Goal: Task Accomplishment & Management: Manage account settings

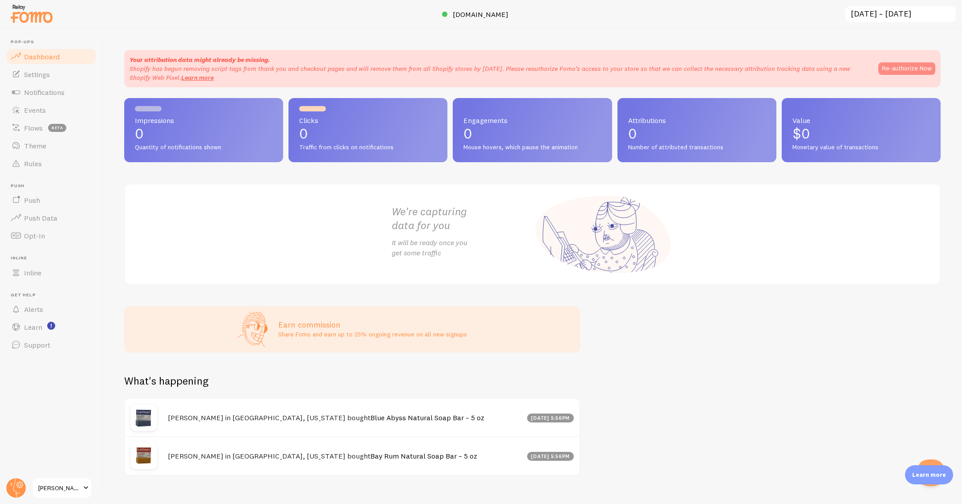
click at [905, 71] on button "Re-authorize Now" at bounding box center [906, 68] width 57 height 12
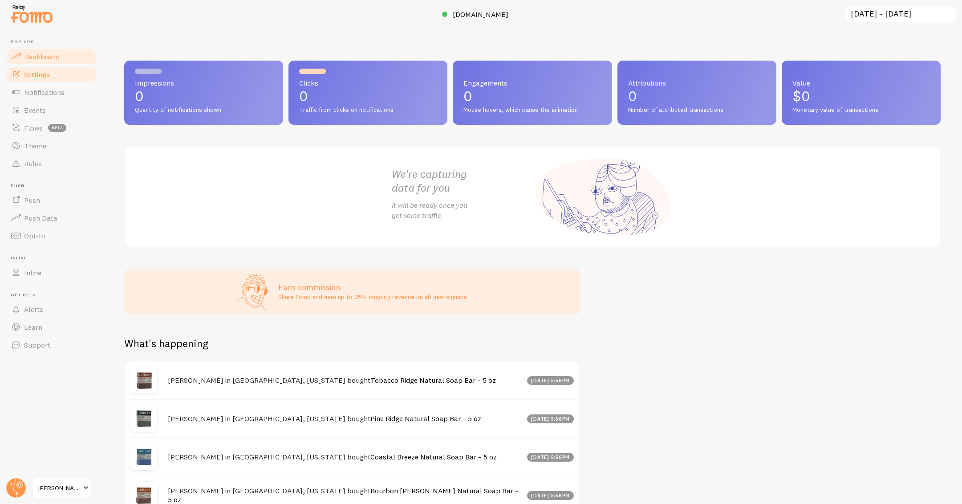
click at [61, 73] on link "Settings" at bounding box center [51, 74] width 92 height 18
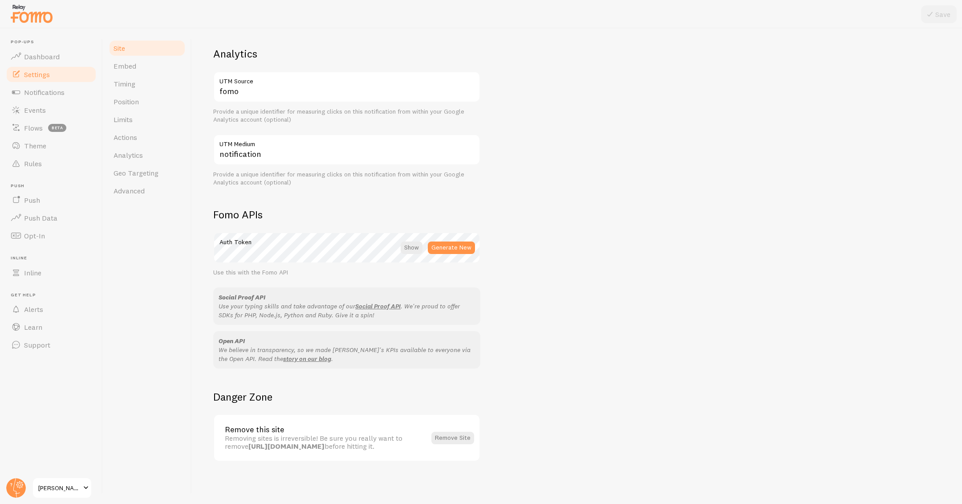
scroll to position [337, 0]
click at [122, 69] on span "Embed" at bounding box center [125, 65] width 23 height 9
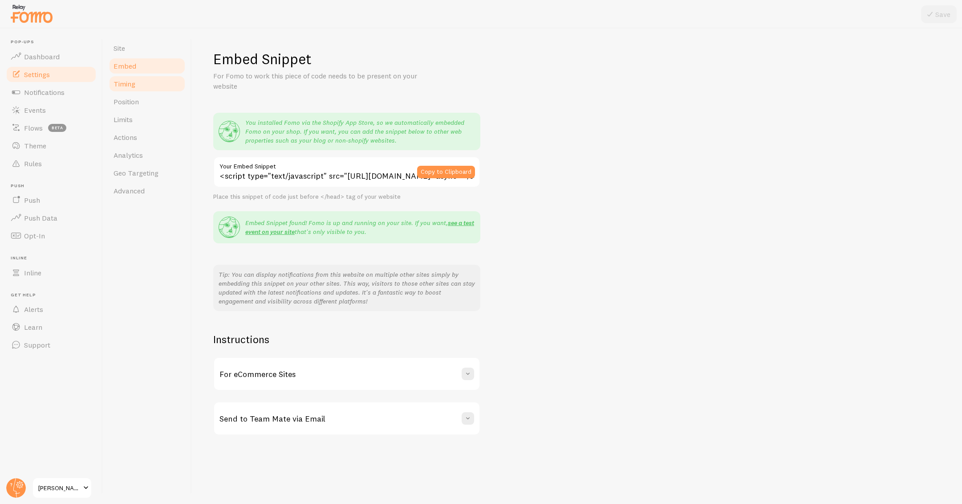
click at [145, 89] on link "Timing" at bounding box center [147, 84] width 78 height 18
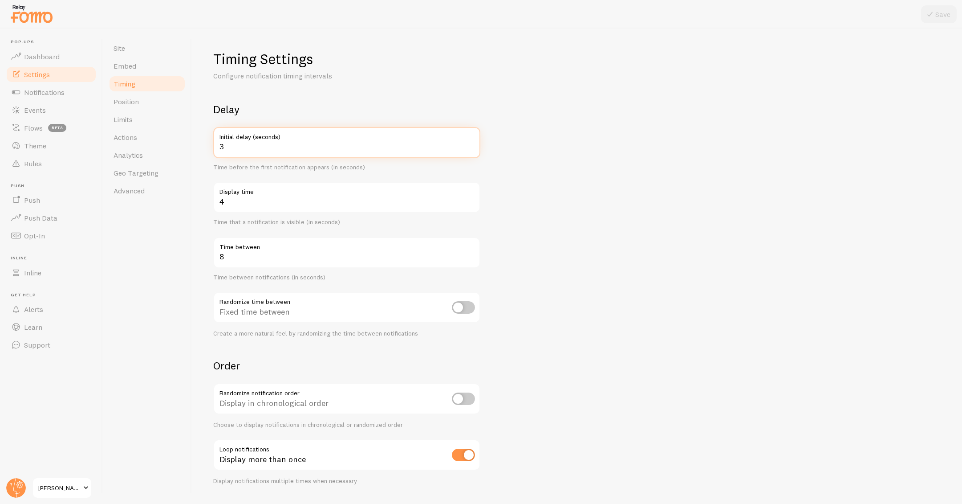
click at [252, 142] on input "3" at bounding box center [346, 142] width 267 height 31
type input "10"
click at [570, 215] on form "Delay 10 Initial delay (seconds) Time before the first notification appears (in…" at bounding box center [576, 293] width 727 height 382
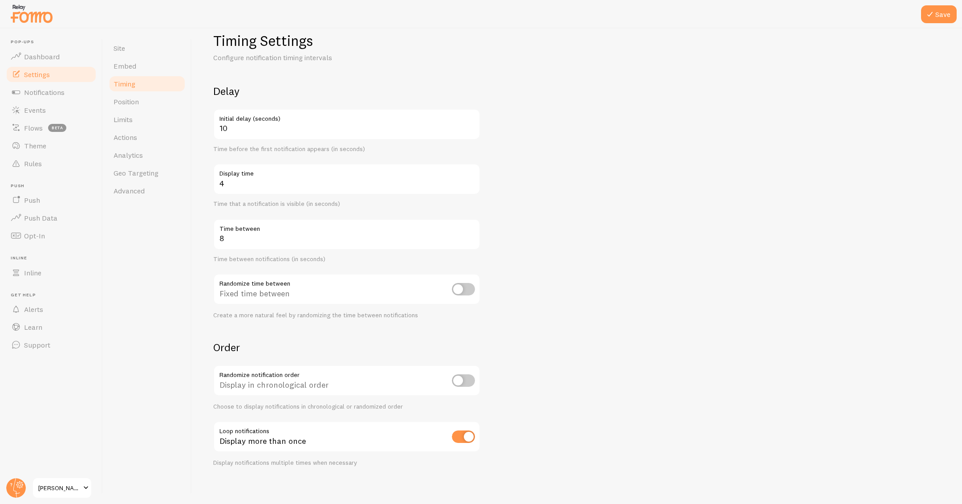
scroll to position [24, 0]
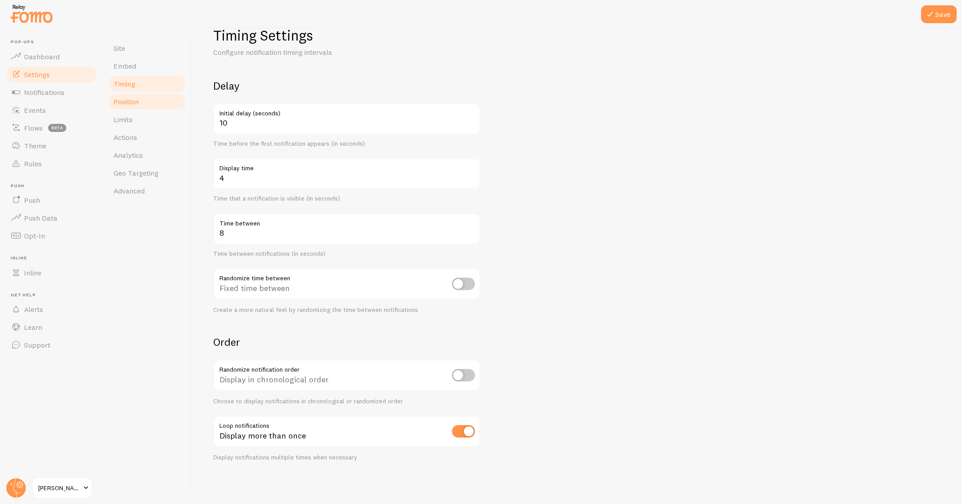
click at [138, 100] on span "Position" at bounding box center [126, 101] width 25 height 9
click at [931, 16] on icon at bounding box center [930, 14] width 11 height 11
click at [131, 98] on span "Position" at bounding box center [126, 101] width 25 height 9
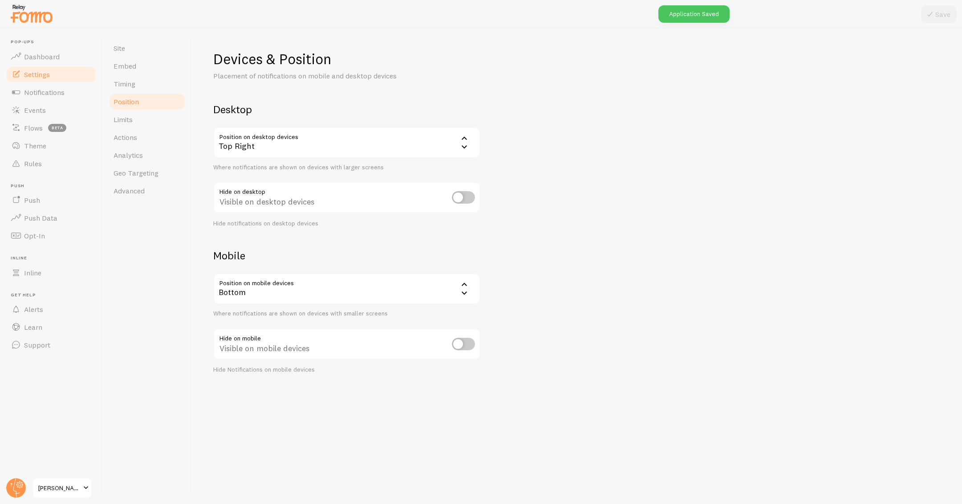
click at [402, 139] on div "Top Right" at bounding box center [346, 142] width 267 height 31
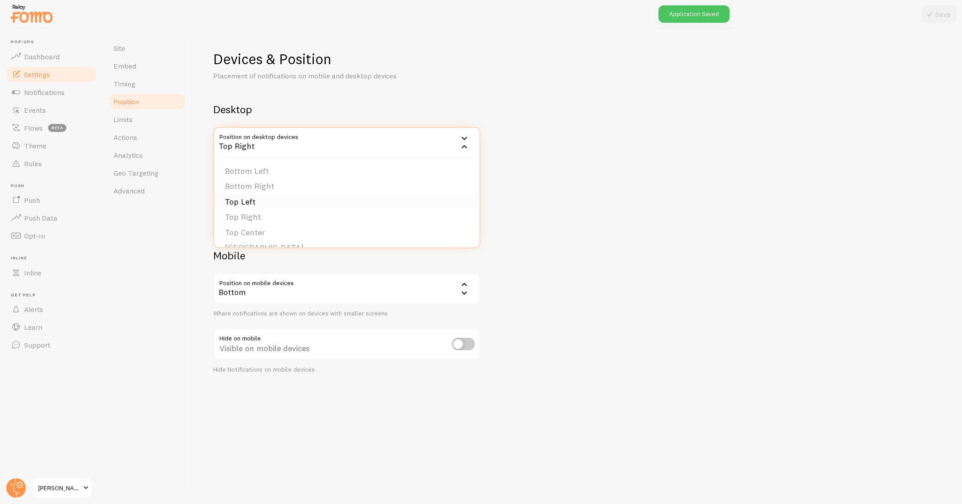
click at [315, 198] on li "Top Left" at bounding box center [346, 202] width 265 height 16
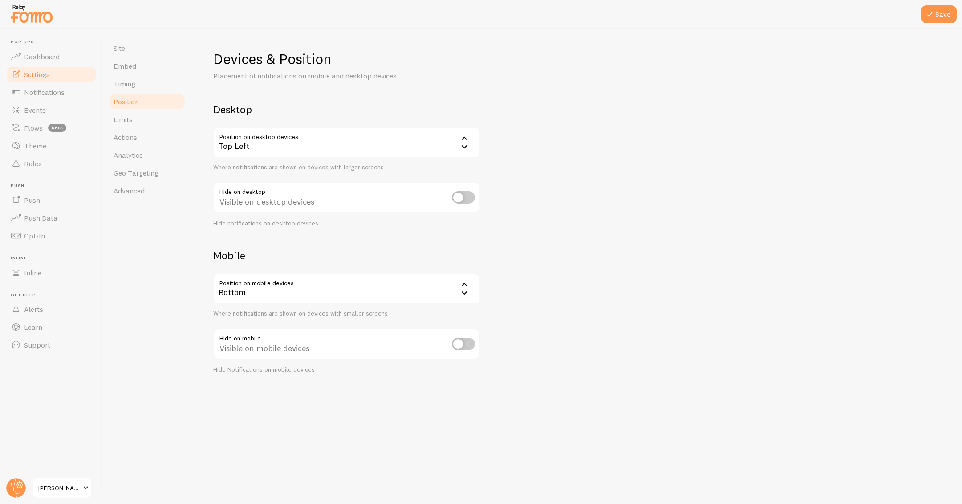
click at [364, 146] on div "Top Left" at bounding box center [346, 142] width 267 height 31
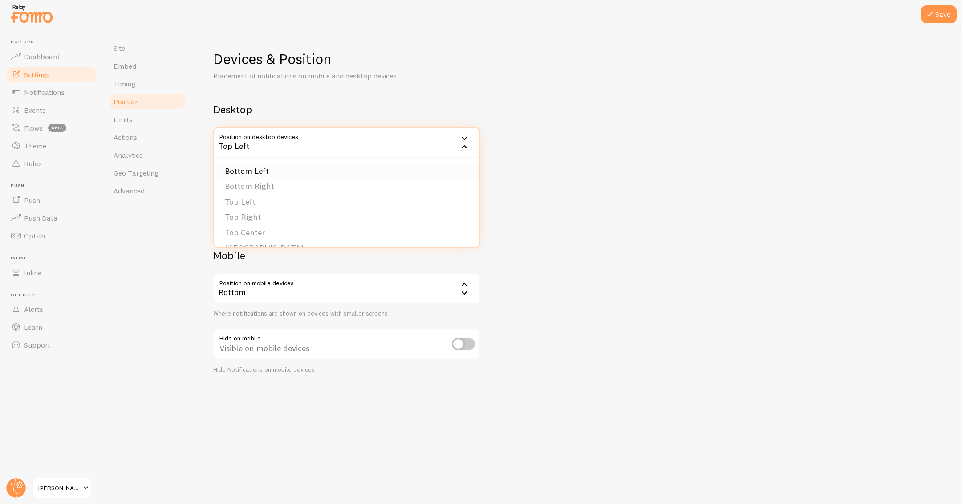
click at [266, 171] on li "Bottom Left" at bounding box center [346, 171] width 265 height 16
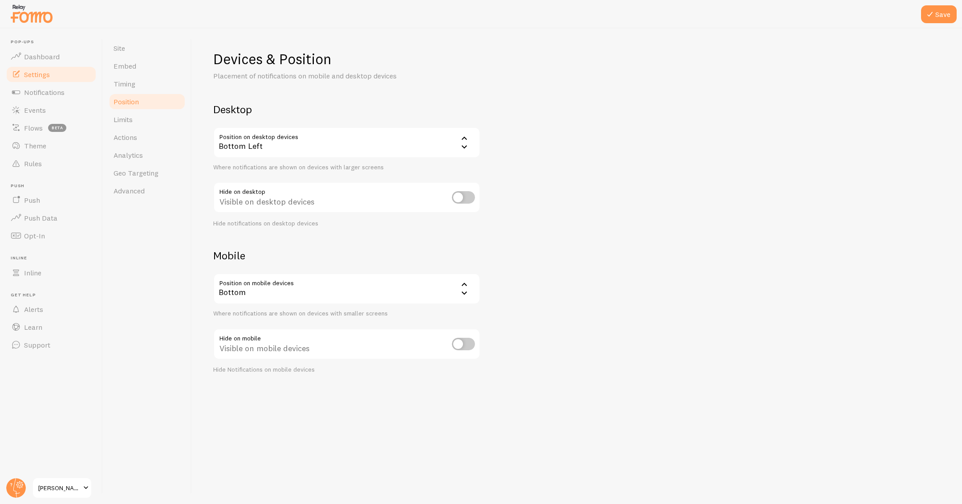
click at [593, 220] on div "Devices & Position Placement of notifications on mobile and desktop devices Des…" at bounding box center [576, 212] width 727 height 324
click at [456, 285] on div "Bottom" at bounding box center [346, 288] width 267 height 31
click at [541, 280] on div "Devices & Position Placement of notifications on mobile and desktop devices Des…" at bounding box center [576, 212] width 727 height 324
click at [154, 123] on link "Limits" at bounding box center [147, 119] width 78 height 18
click at [938, 15] on button "Save" at bounding box center [939, 14] width 36 height 18
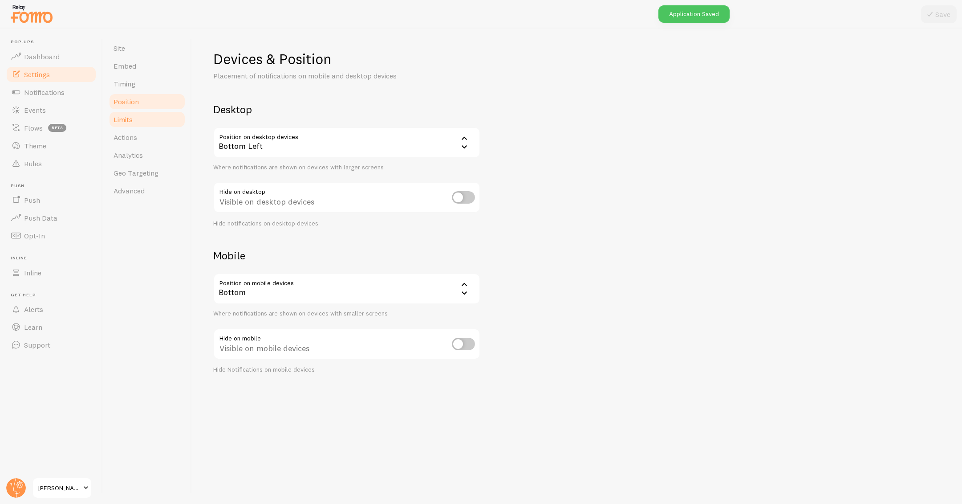
click at [147, 115] on link "Limits" at bounding box center [147, 119] width 78 height 18
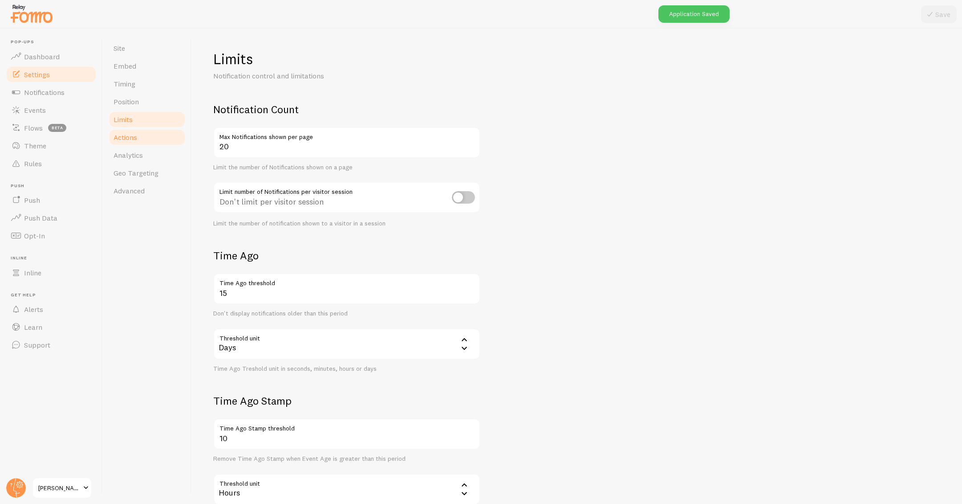
click at [135, 133] on span "Actions" at bounding box center [126, 137] width 24 height 9
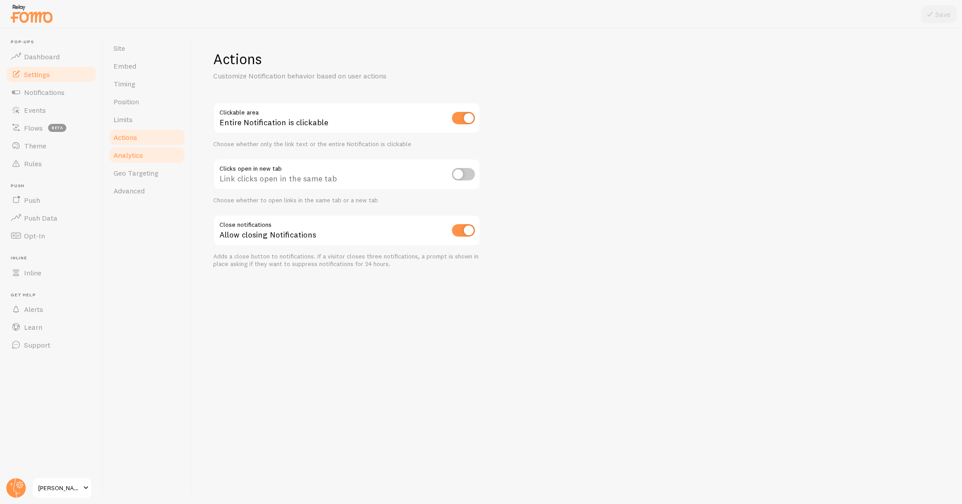
click at [142, 154] on span "Analytics" at bounding box center [128, 154] width 29 height 9
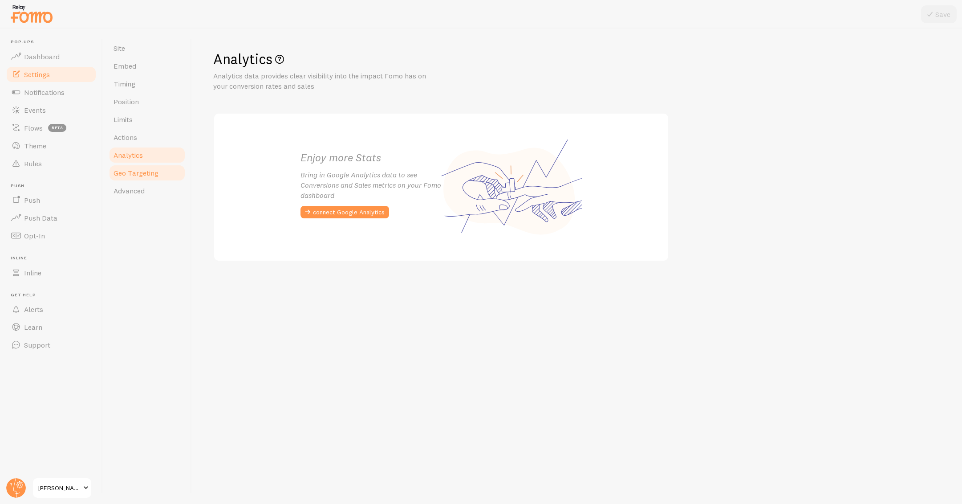
click at [148, 170] on span "Geo Targeting" at bounding box center [136, 172] width 45 height 9
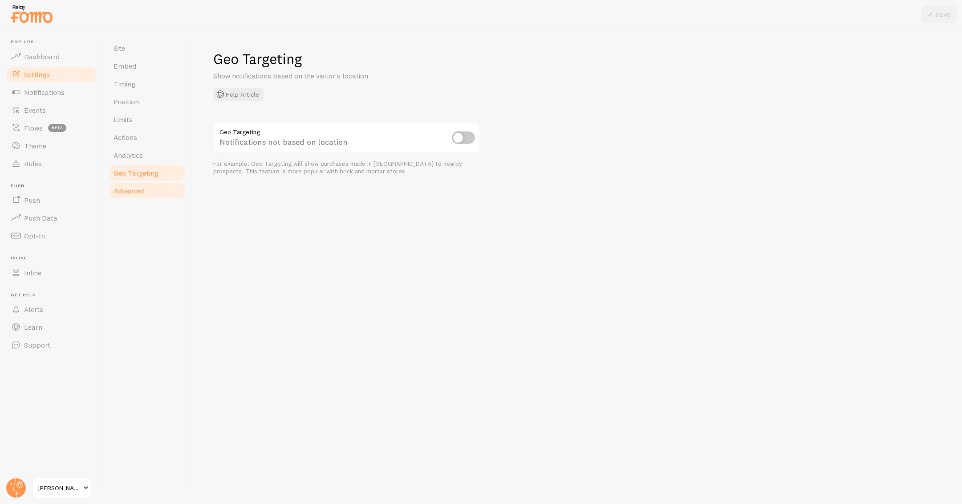
click at [146, 191] on link "Advanced" at bounding box center [147, 191] width 78 height 18
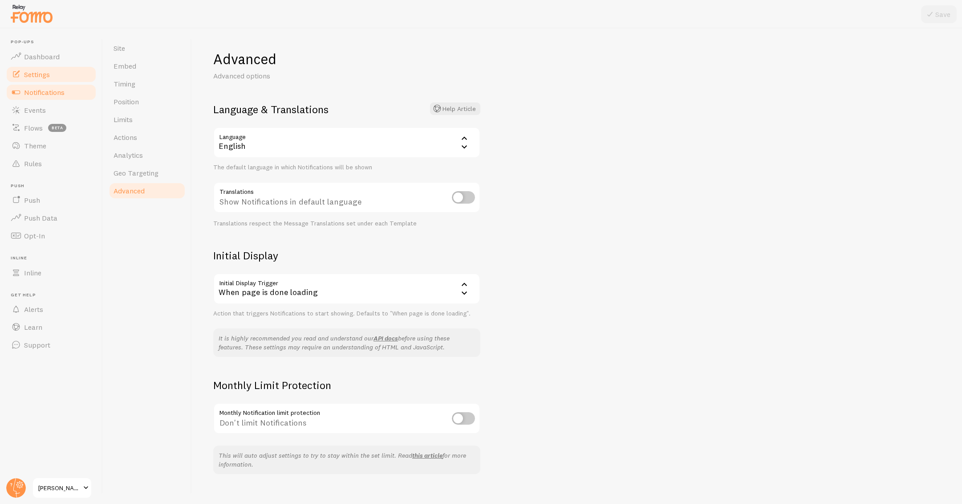
click at [49, 96] on span "Notifications" at bounding box center [44, 92] width 41 height 9
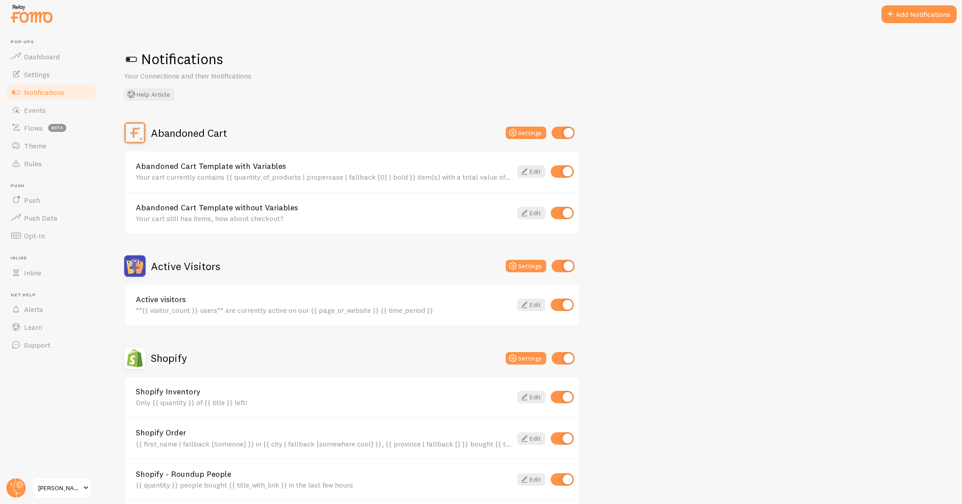
click at [563, 132] on input "checkbox" at bounding box center [563, 132] width 23 height 12
checkbox input "false"
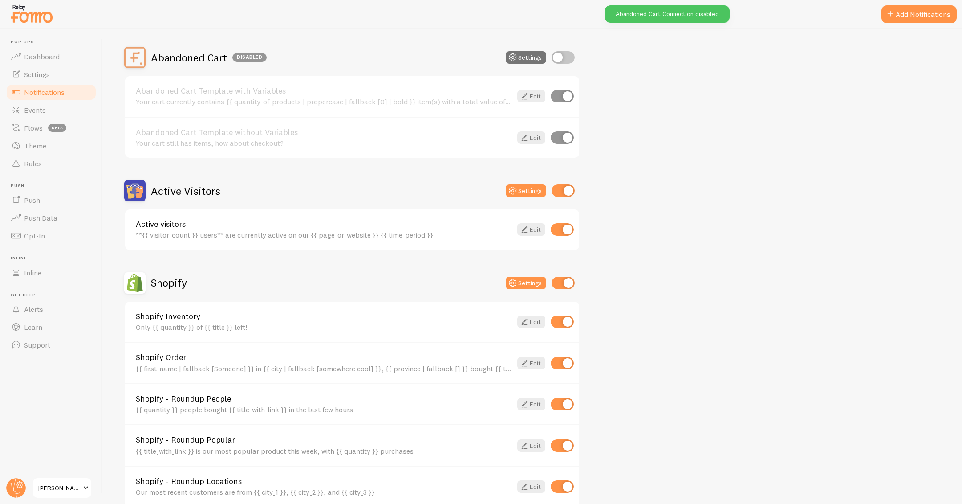
scroll to position [93, 0]
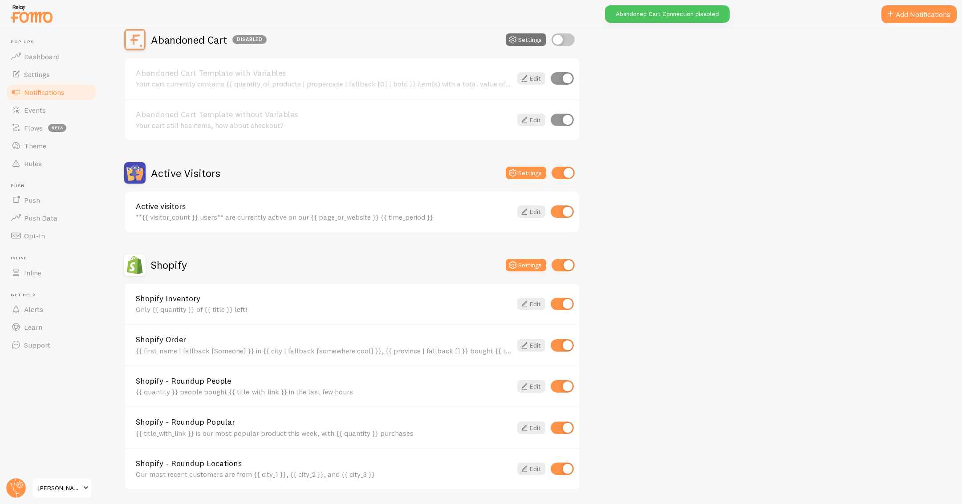
click at [568, 175] on input "checkbox" at bounding box center [563, 173] width 23 height 12
checkbox input "false"
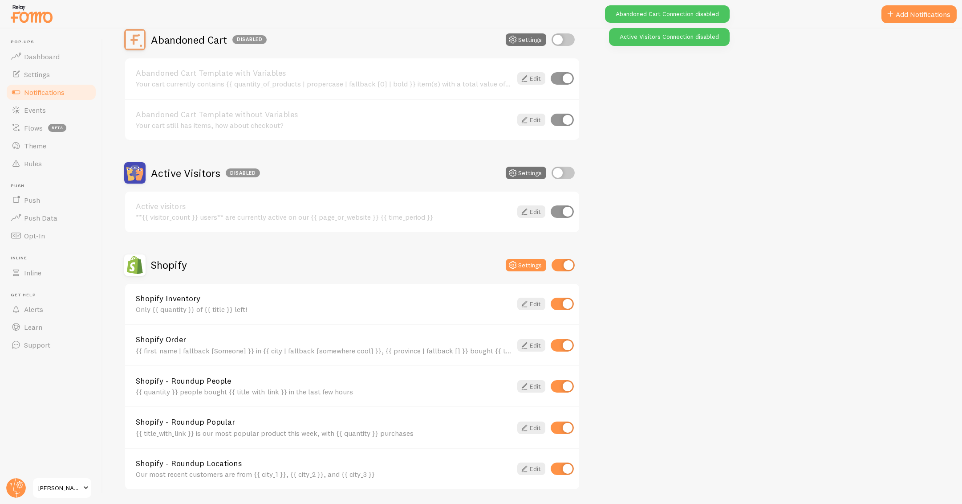
click at [637, 172] on div "Abandoned Cart Disabled Settings Abandoned Cart Template with Variables Your ca…" at bounding box center [532, 305] width 817 height 553
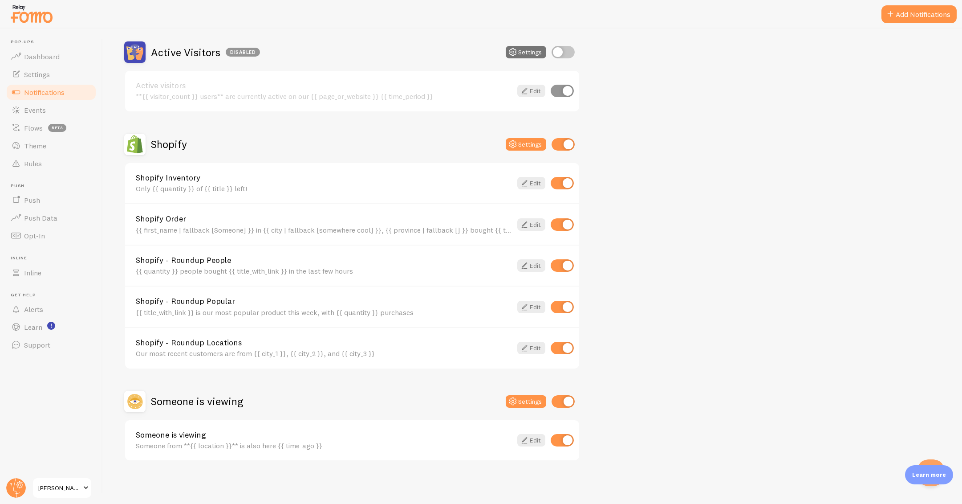
scroll to position [0, 0]
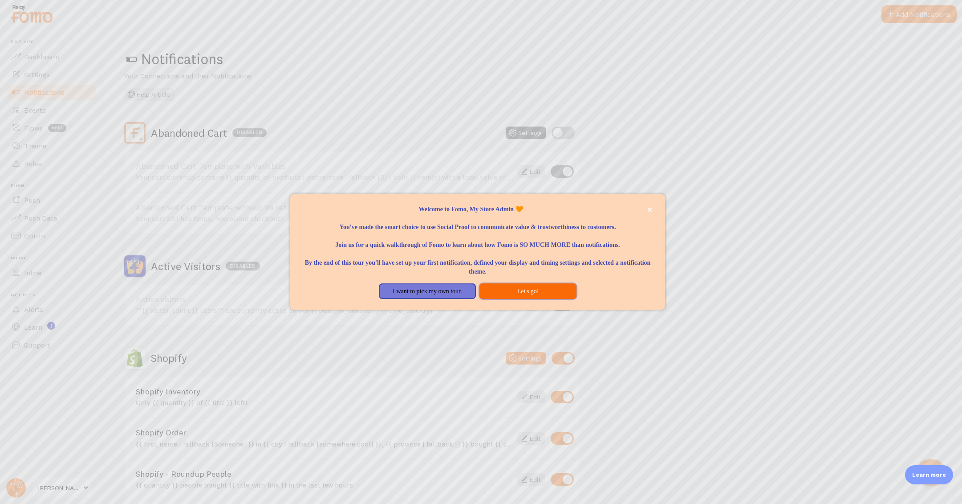
click at [511, 299] on button "Let's go!" at bounding box center [527, 291] width 97 height 16
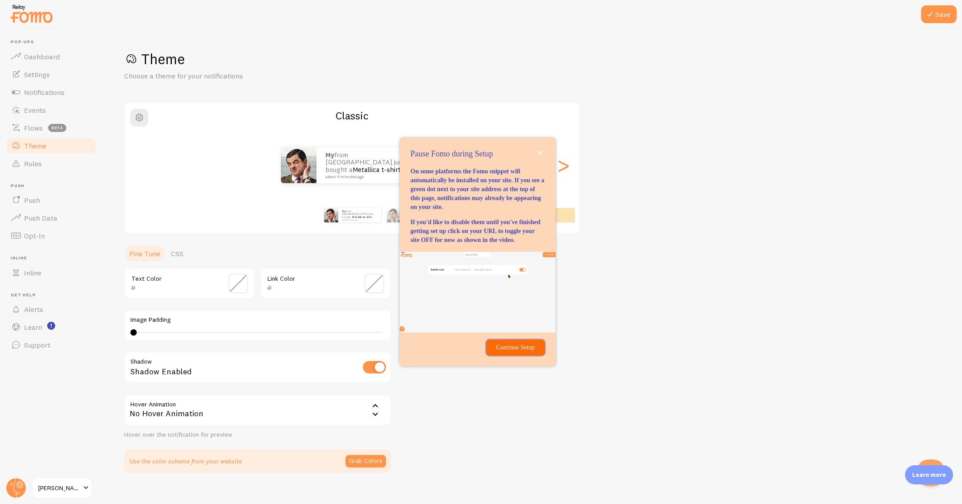
click at [518, 355] on button "Continue Setup" at bounding box center [515, 347] width 59 height 16
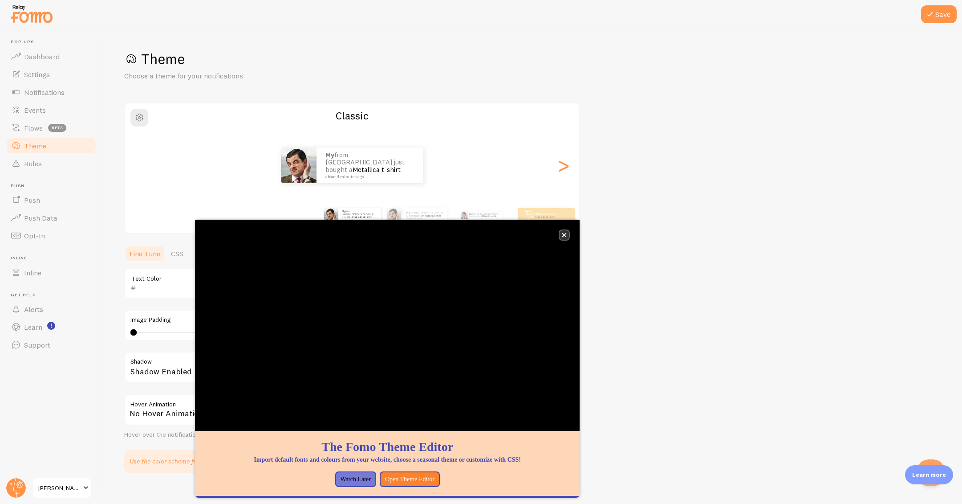
click at [566, 239] on button "close," at bounding box center [564, 234] width 9 height 9
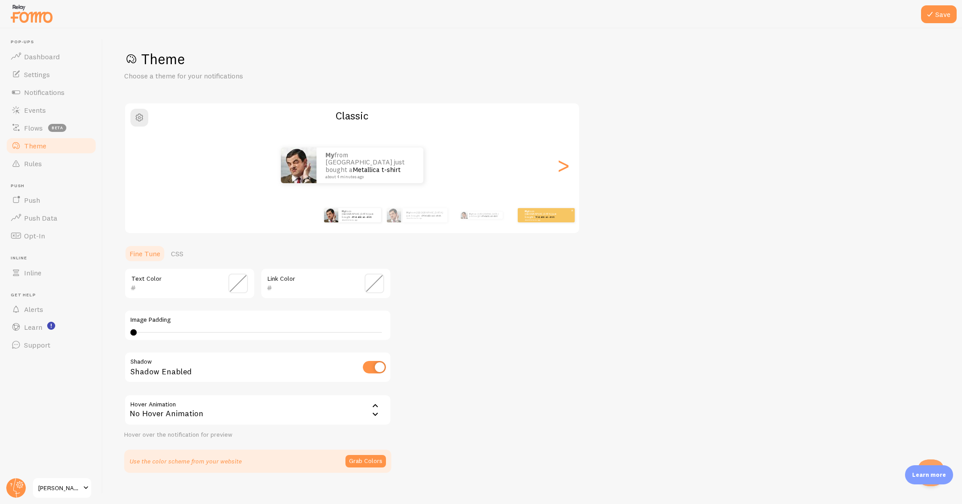
click at [531, 221] on div "My from [GEOGRAPHIC_DATA] just bought a Metallica t-shirt about 4 minutes ago" at bounding box center [546, 215] width 57 height 14
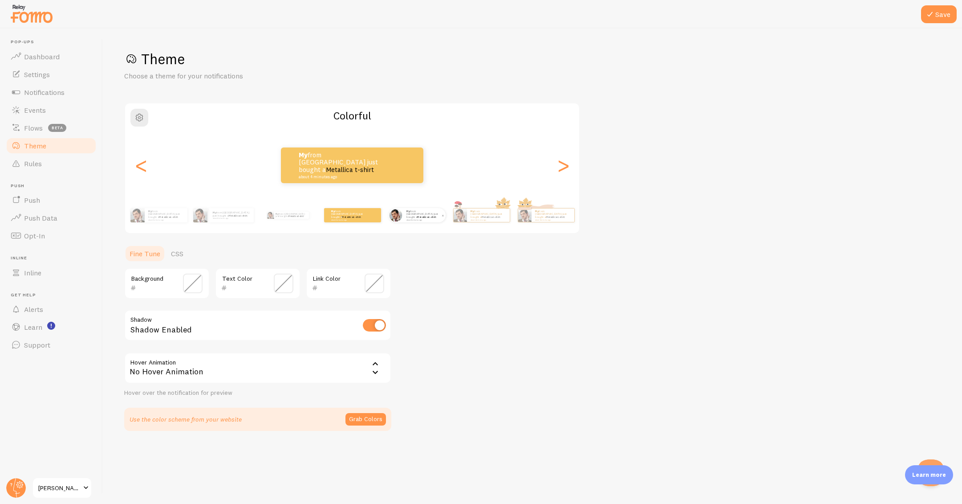
click at [427, 220] on div "My from [GEOGRAPHIC_DATA] just bought a Metallica t-shirt about 4 minutes ago" at bounding box center [424, 215] width 43 height 14
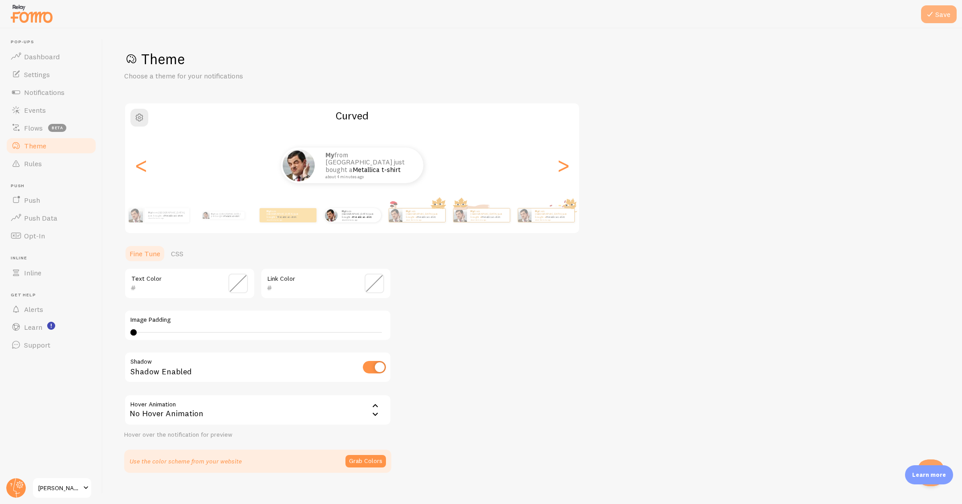
click at [932, 19] on icon at bounding box center [930, 14] width 11 height 11
click at [38, 110] on span "Events" at bounding box center [35, 110] width 22 height 9
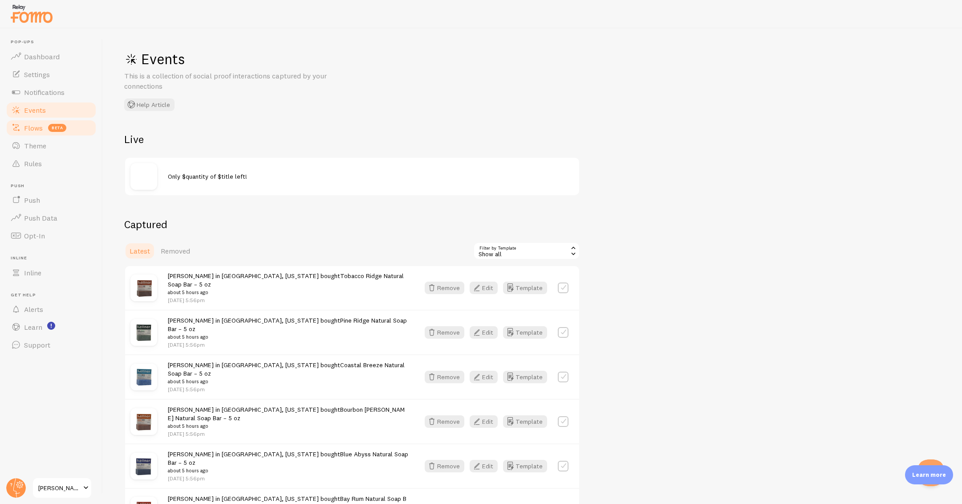
click at [36, 130] on span "Flows" at bounding box center [33, 127] width 19 height 9
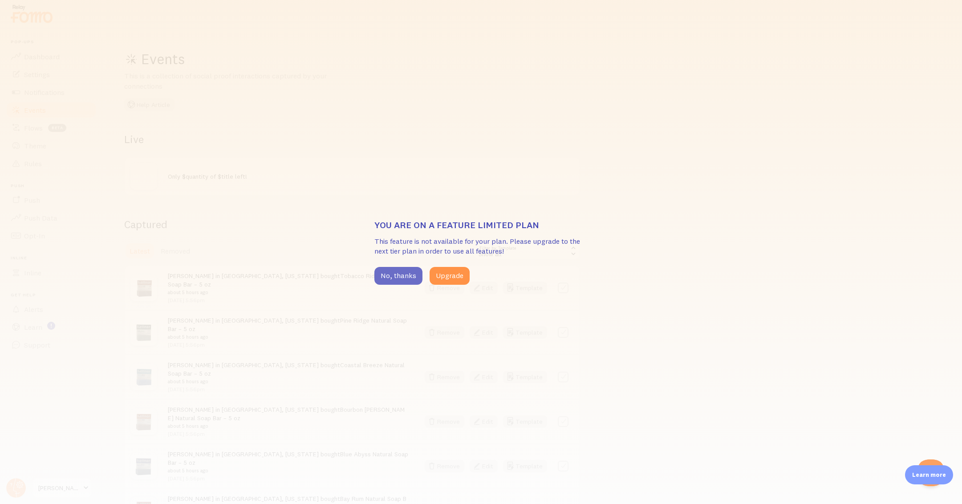
click at [399, 270] on button "No, thanks" at bounding box center [398, 276] width 48 height 18
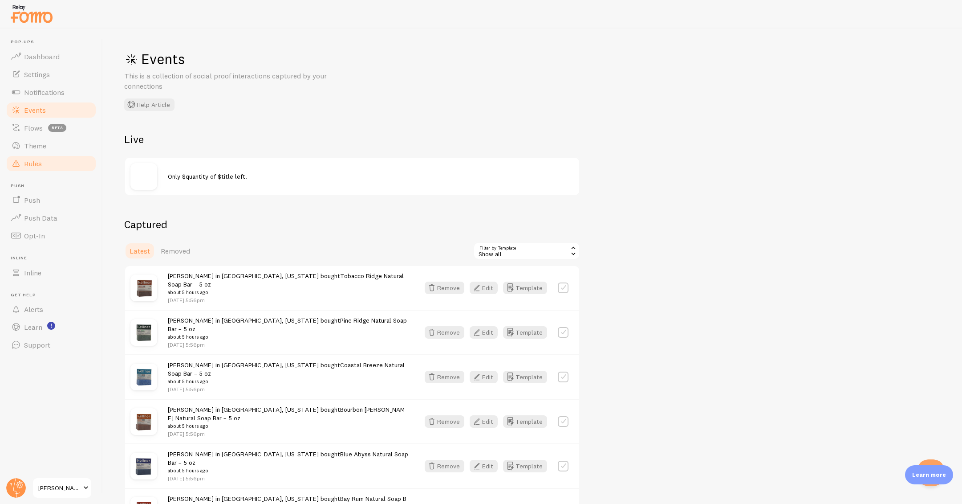
click at [61, 163] on link "Rules" at bounding box center [51, 163] width 92 height 18
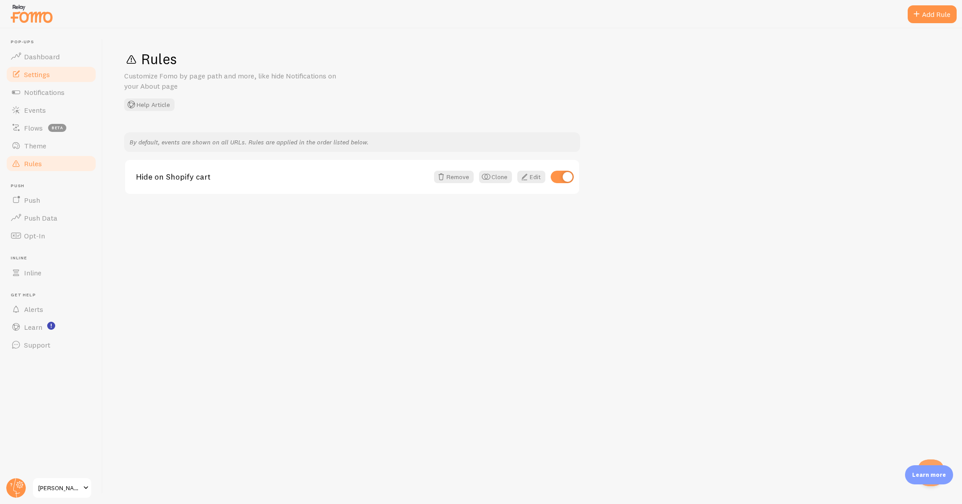
click at [48, 76] on span "Settings" at bounding box center [37, 74] width 26 height 9
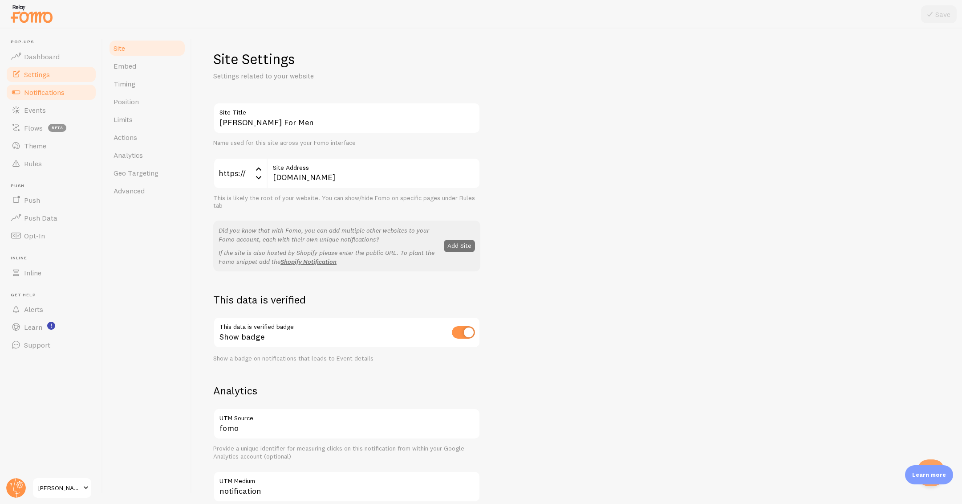
click at [47, 90] on span "Notifications" at bounding box center [44, 92] width 41 height 9
